Goal: Information Seeking & Learning: Learn about a topic

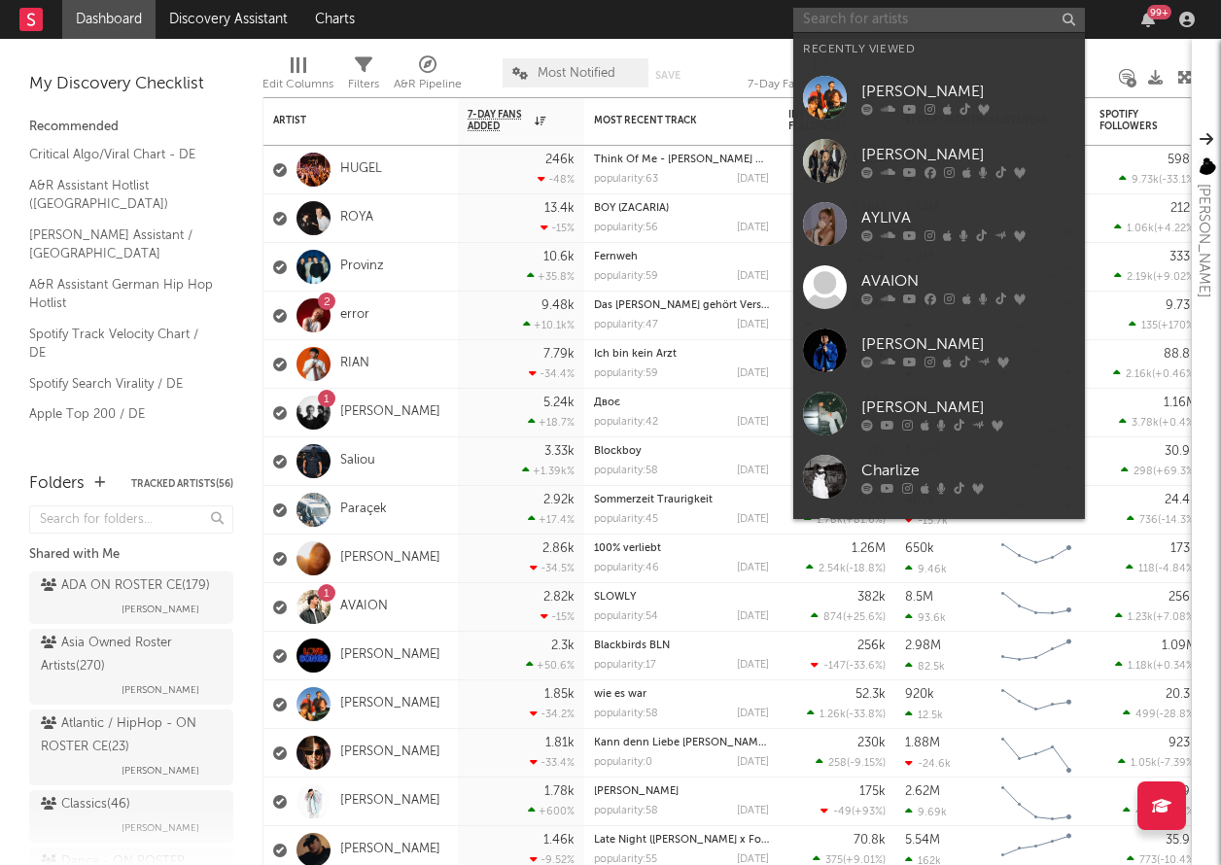
click at [971, 22] on input "text" at bounding box center [939, 20] width 292 height 24
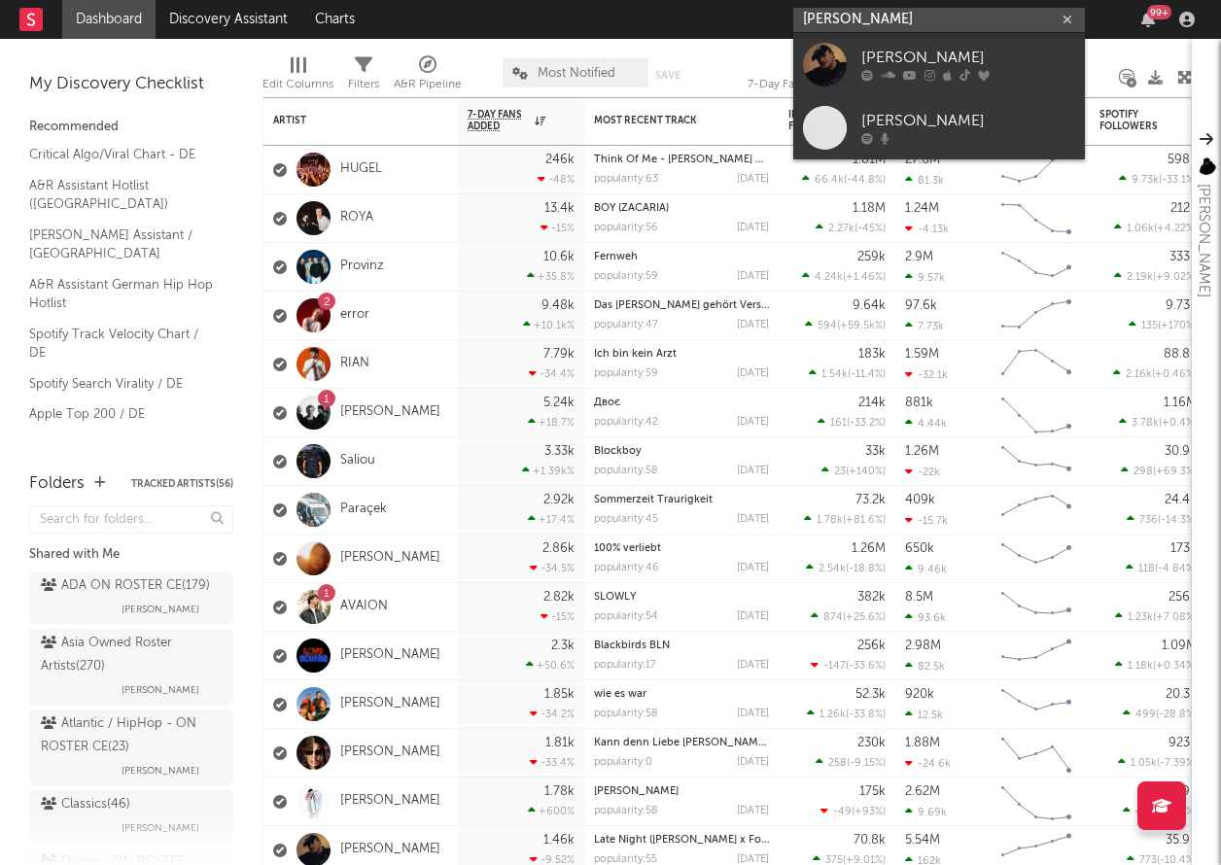
click at [944, 29] on input "marten lou" at bounding box center [939, 20] width 292 height 24
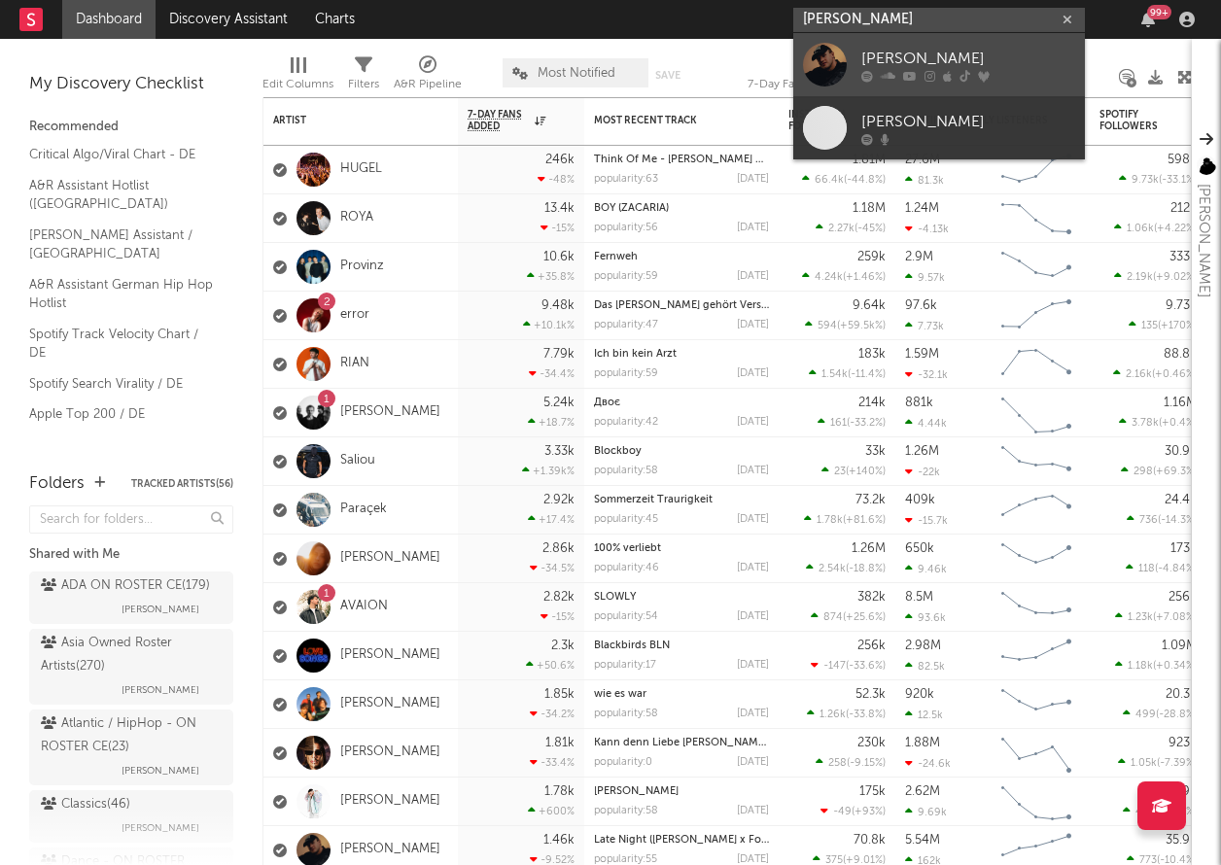
type input "marten lou"
click at [879, 66] on div "[PERSON_NAME]" at bounding box center [968, 58] width 214 height 23
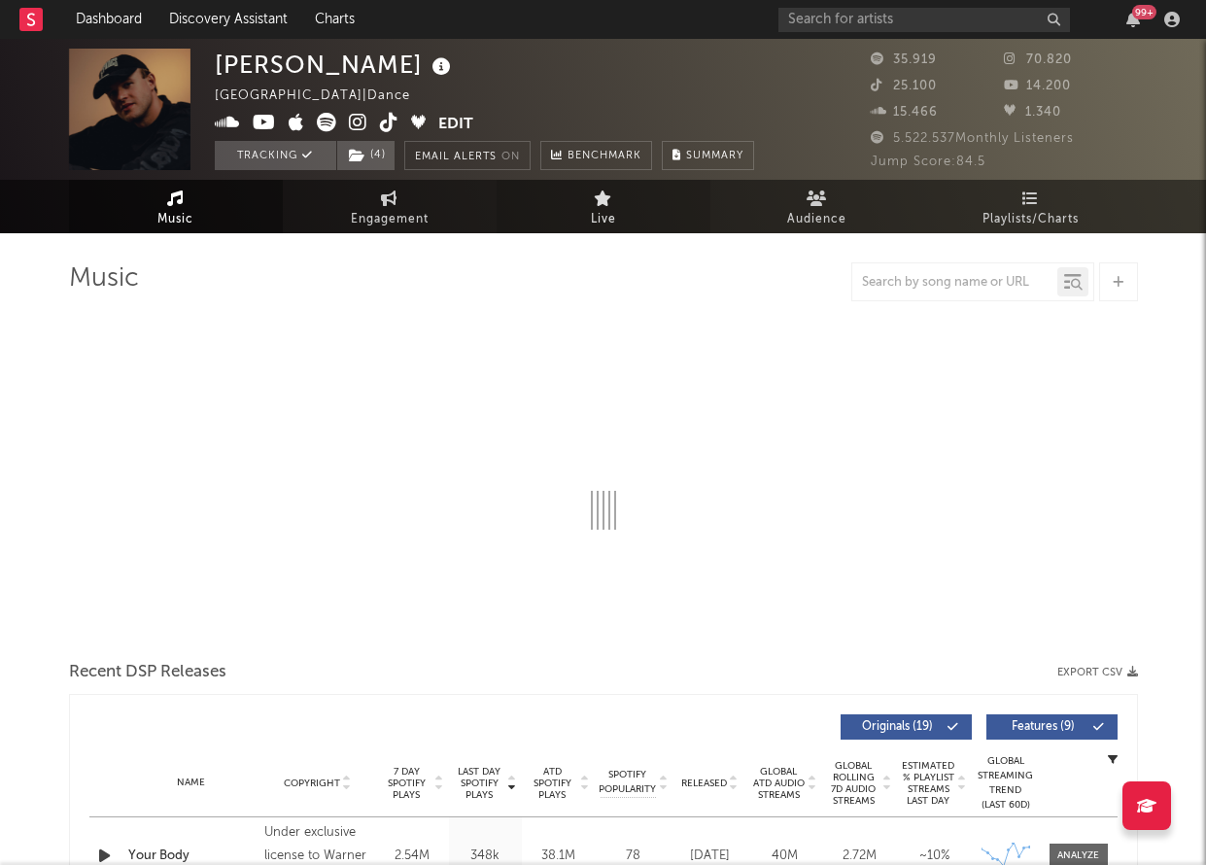
select select "6m"
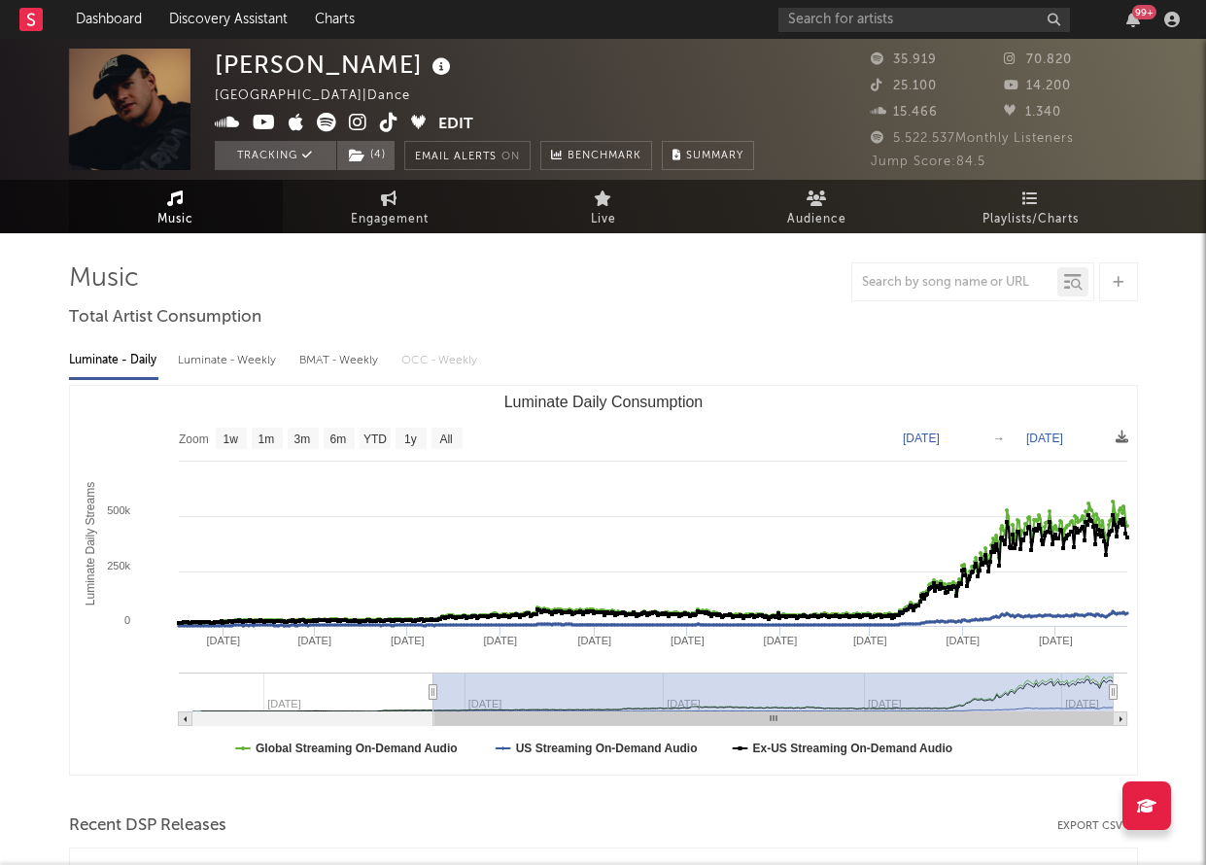
type input "2023-12-01"
drag, startPoint x: 917, startPoint y: 693, endPoint x: 432, endPoint y: 692, distance: 485.0
click at [432, 692] on icon "Luminate Daily Consumption" at bounding box center [432, 692] width 8 height 15
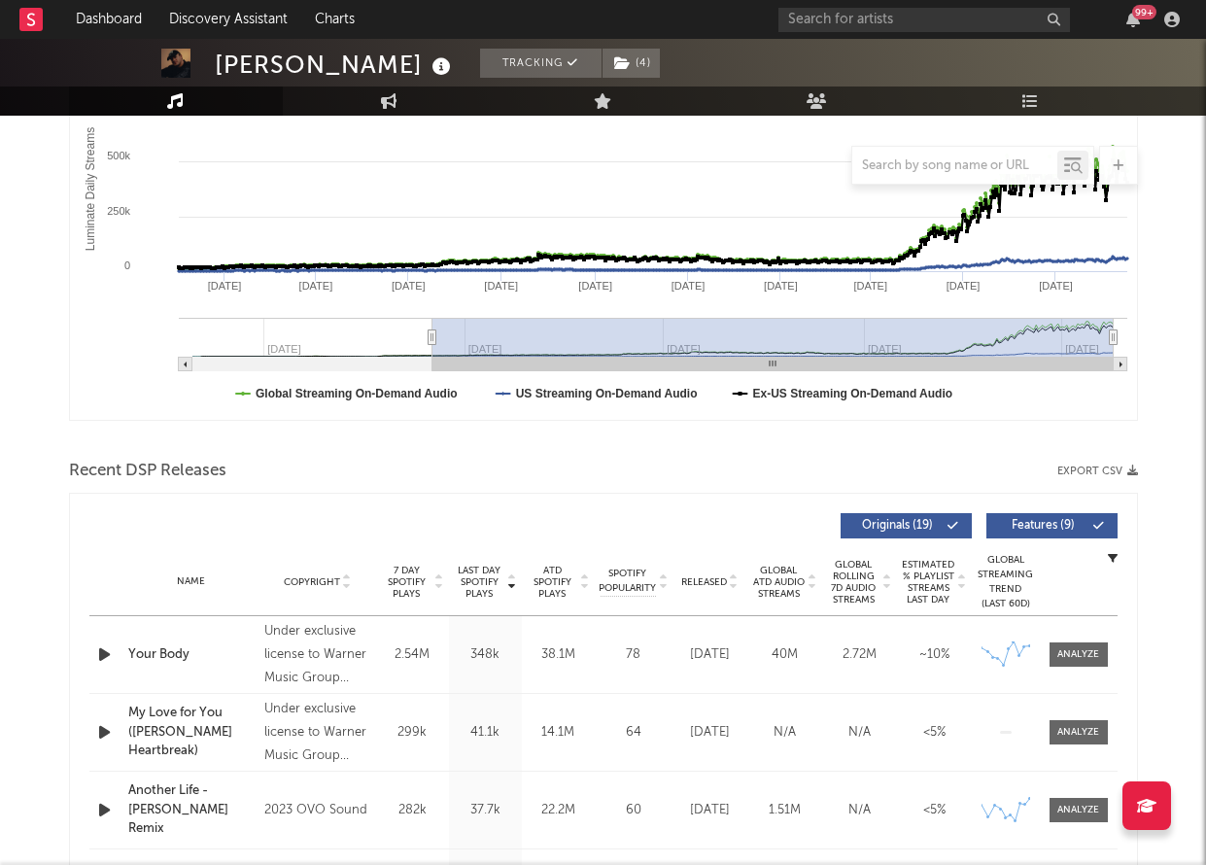
scroll to position [682, 0]
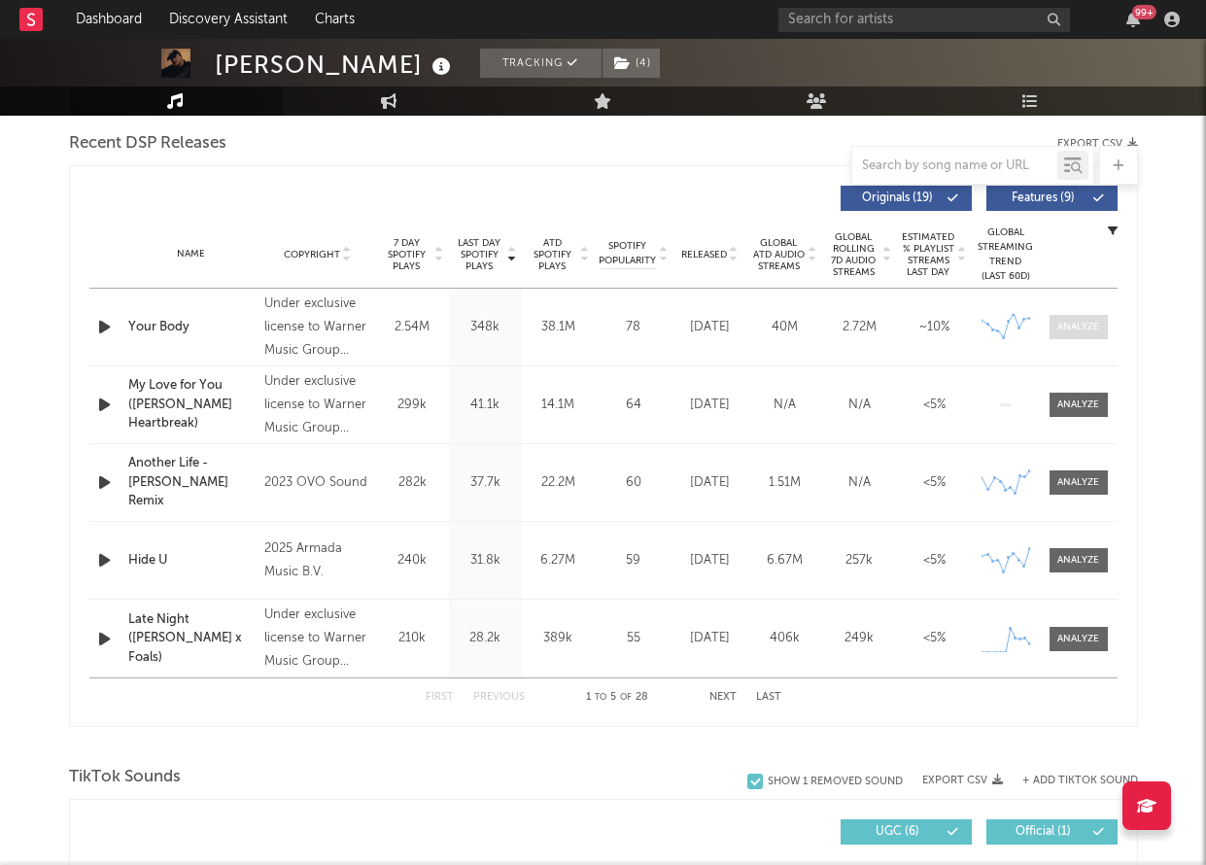
click at [1088, 328] on div at bounding box center [1078, 327] width 42 height 15
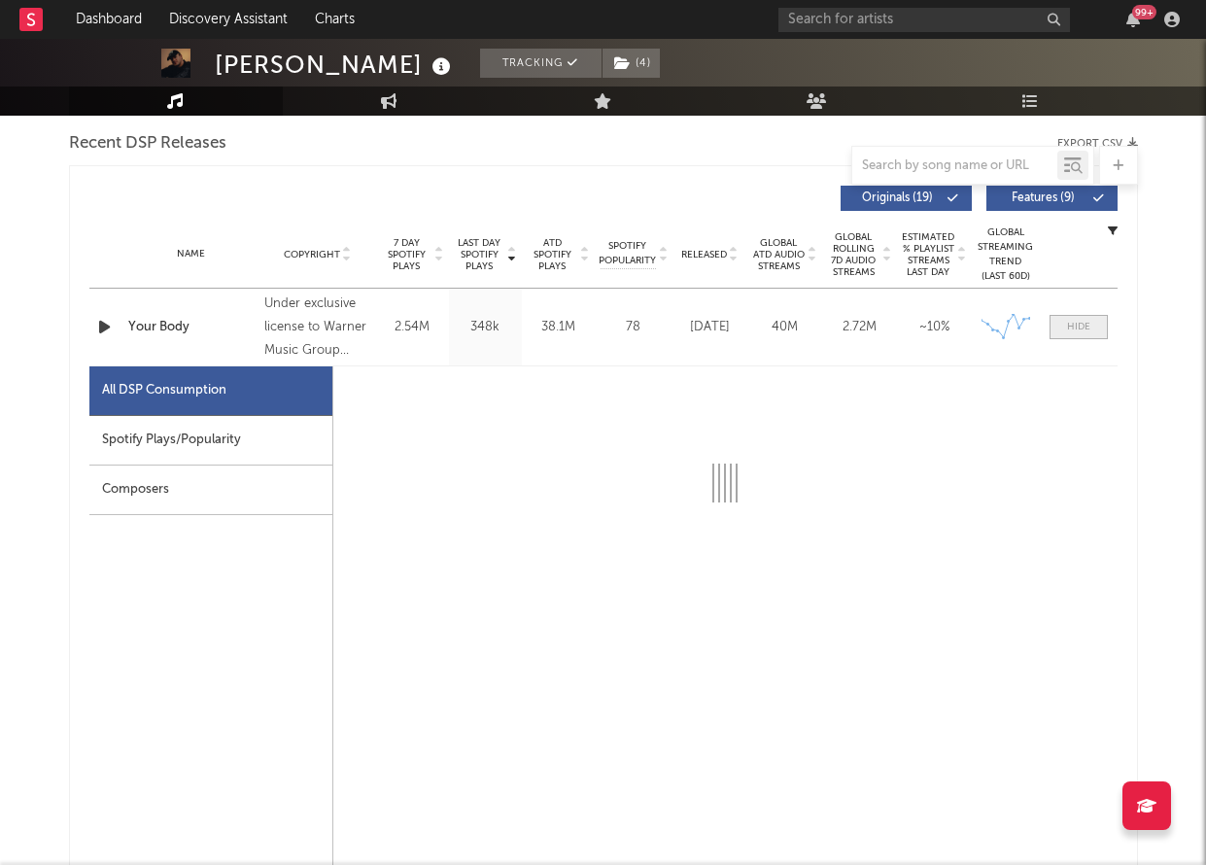
select select "1w"
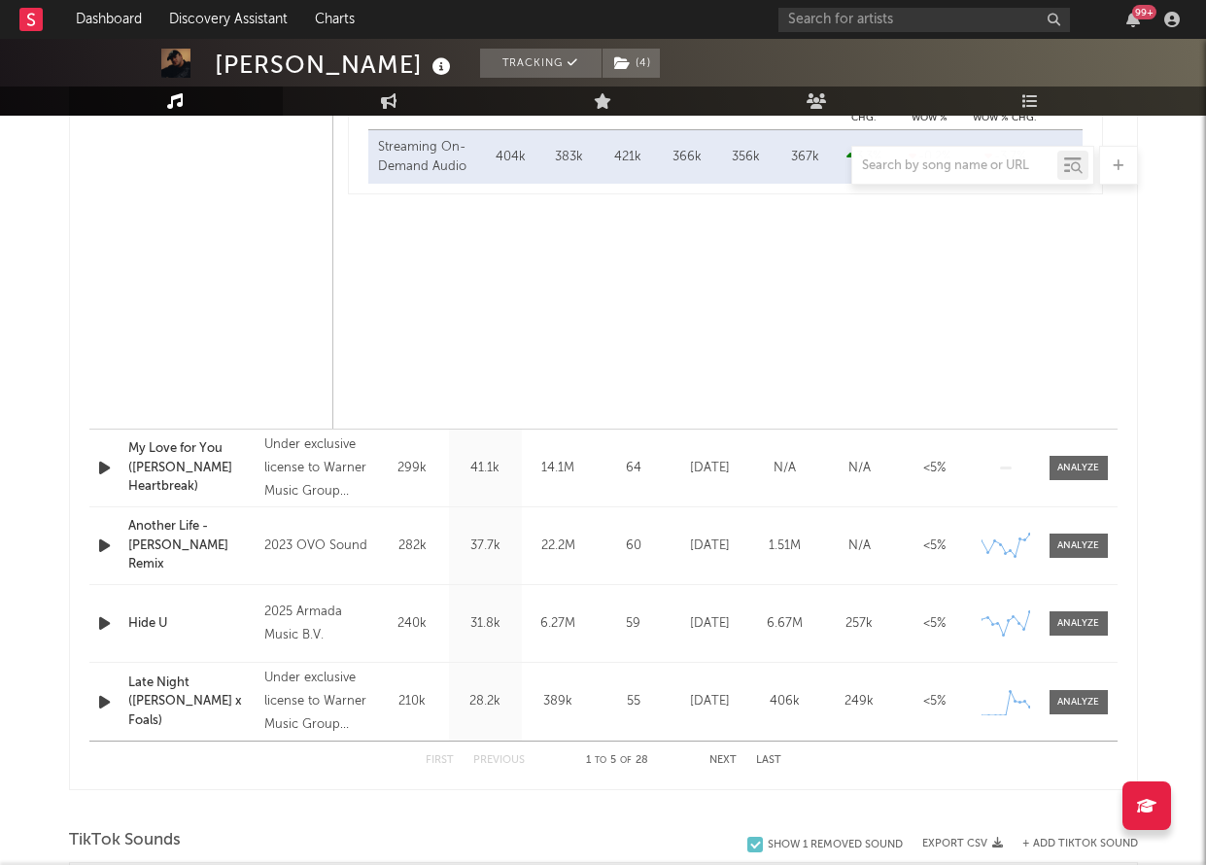
scroll to position [2227, 0]
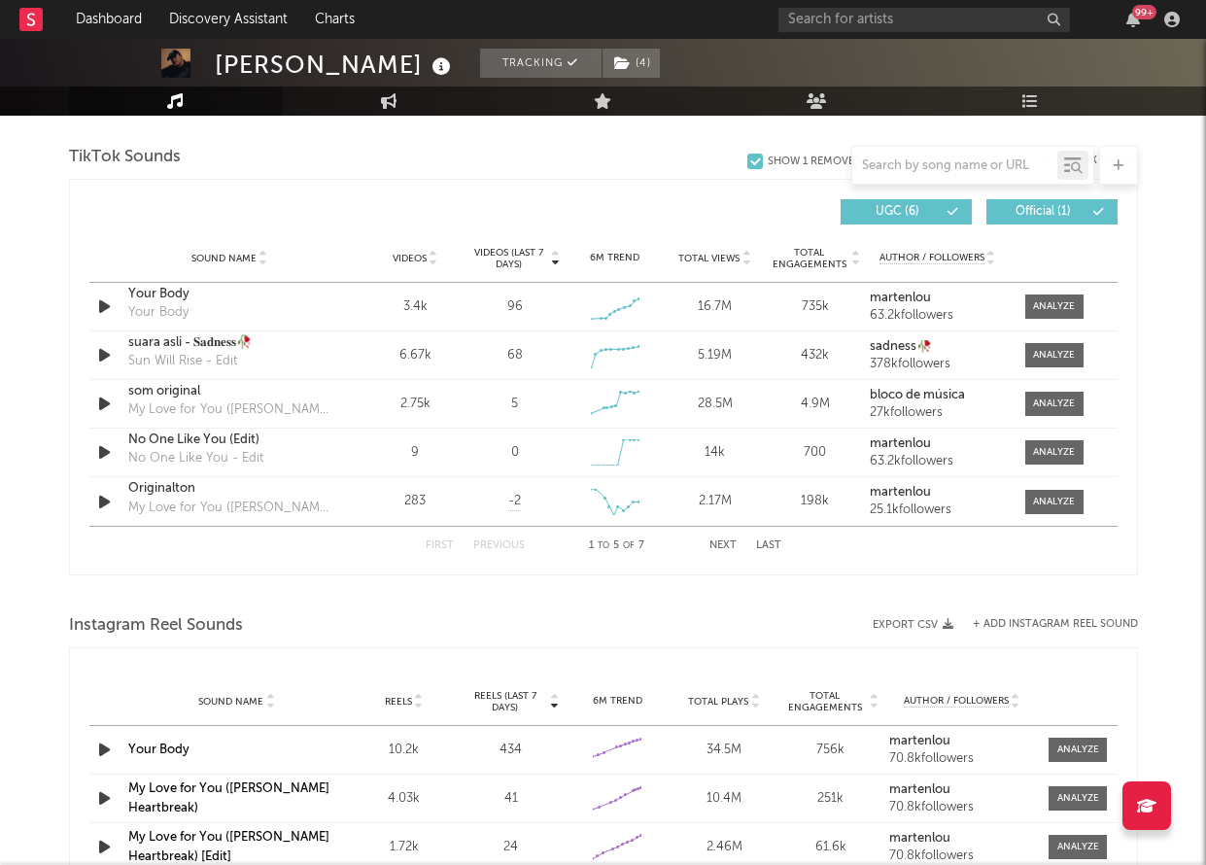
click at [445, 278] on div "Sound Name Videos Videos (last 7 days) Weekly Growth % 6M Trend Total Views Tot…" at bounding box center [603, 258] width 1028 height 49
click at [402, 260] on span "Videos" at bounding box center [410, 259] width 34 height 12
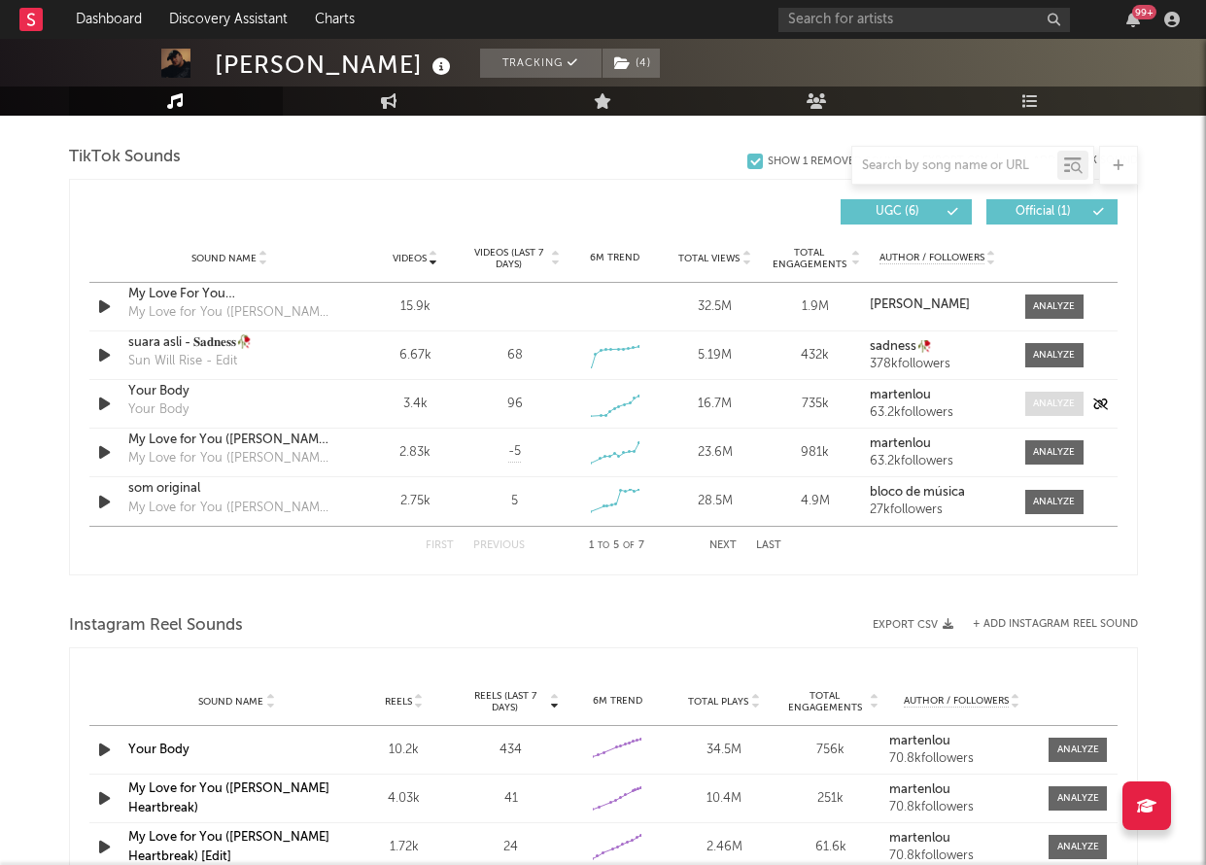
click at [1055, 402] on div at bounding box center [1054, 404] width 42 height 15
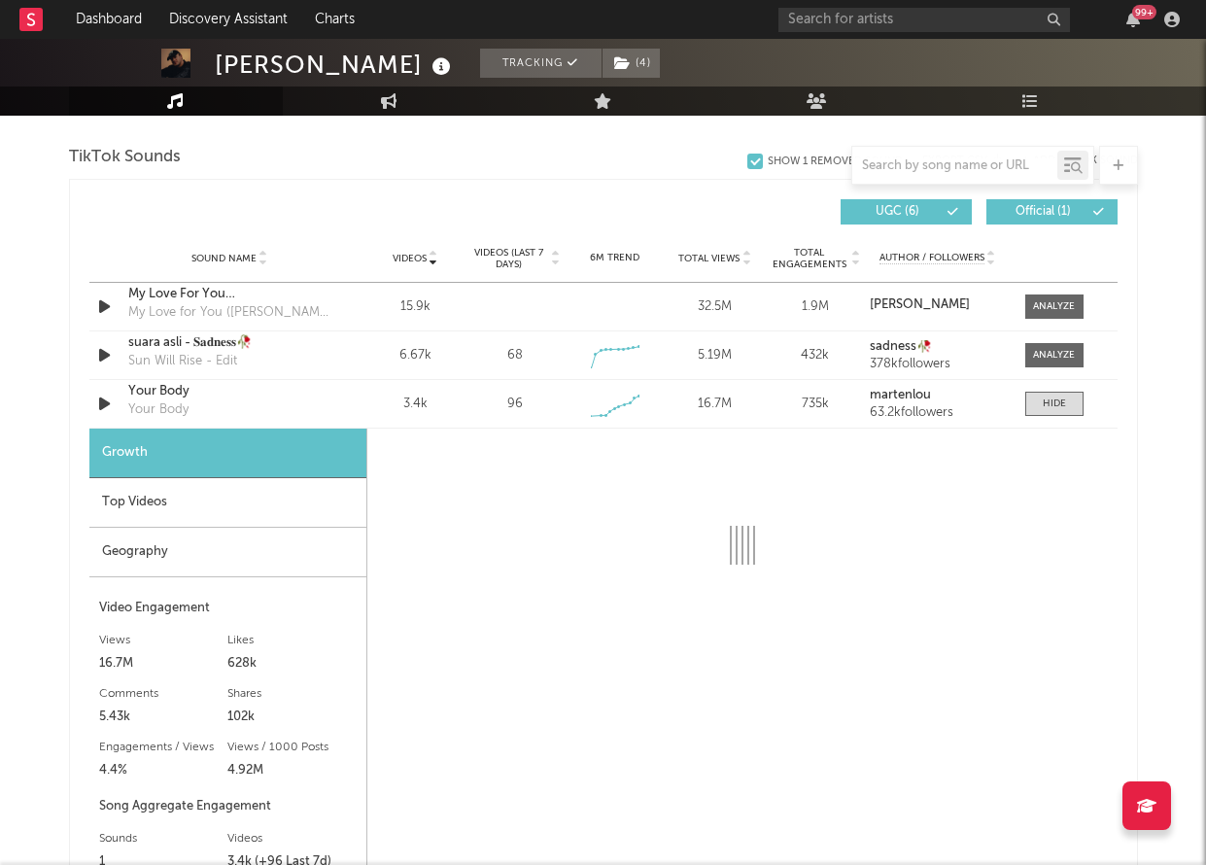
select select "1w"
